Goal: Navigation & Orientation: Find specific page/section

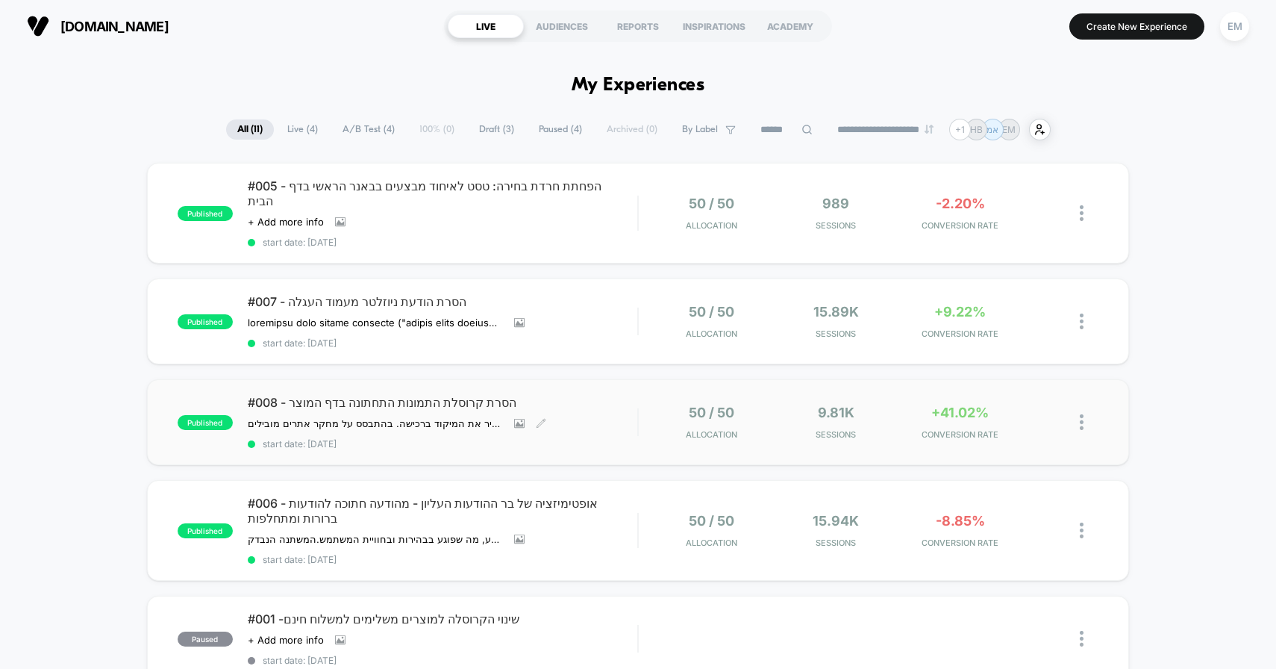
click at [592, 395] on span "#008 - הסרת קרוסלת התמונות התחתונה בדף המוצר" at bounding box center [443, 402] width 390 height 15
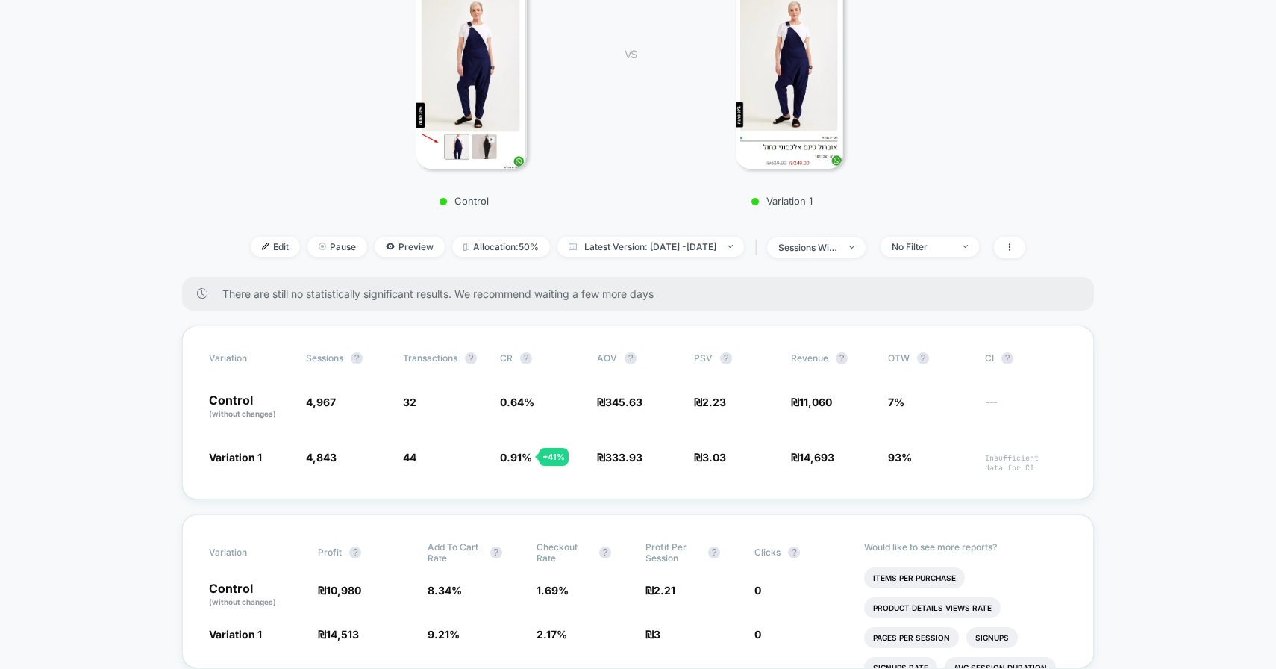
scroll to position [181, 0]
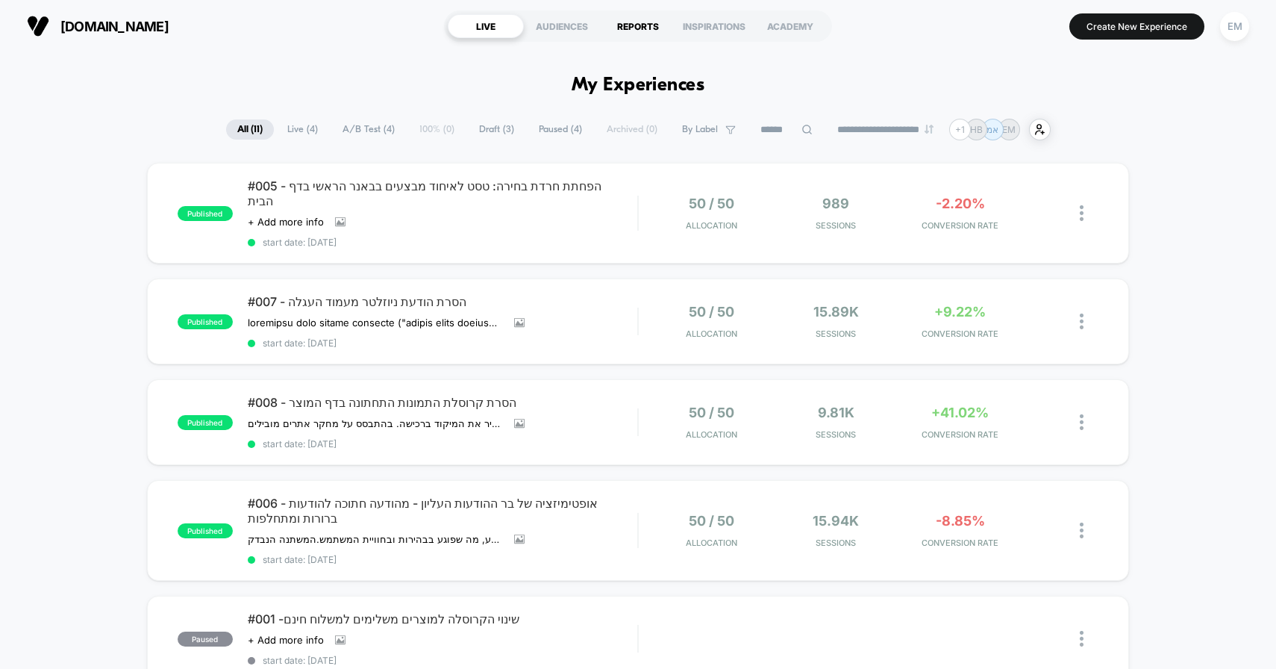
click at [651, 25] on div "REPORTS" at bounding box center [638, 26] width 76 height 24
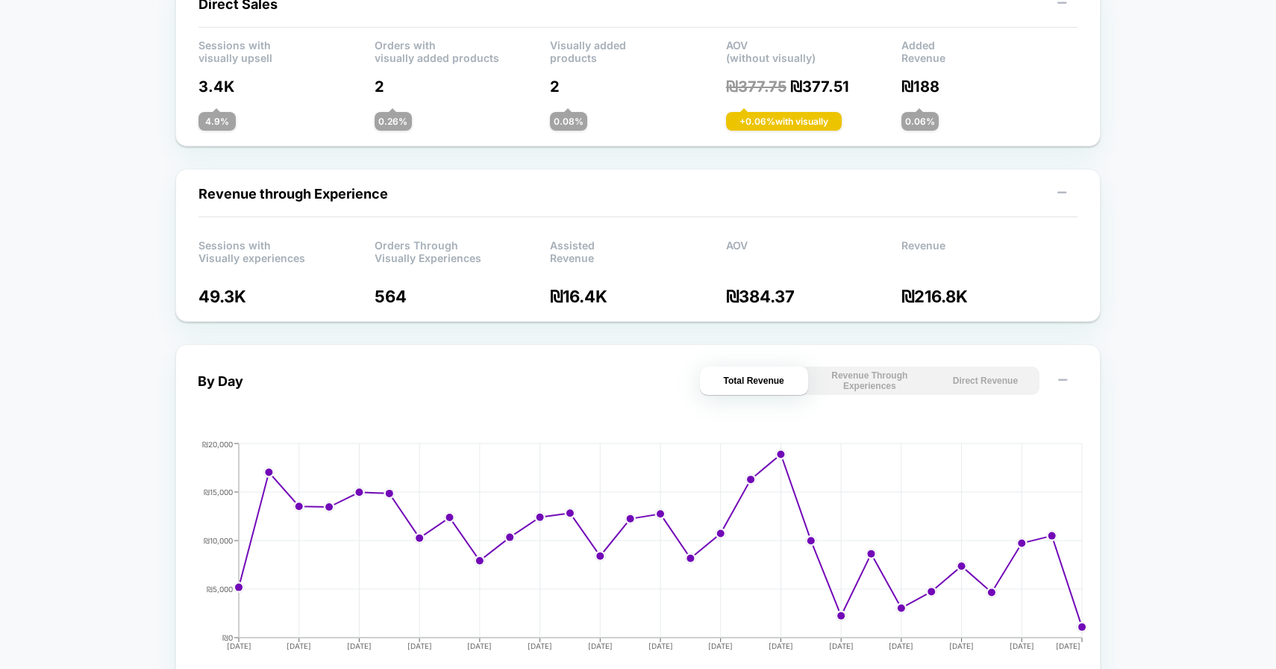
scroll to position [178, 0]
